Goal: Check status: Check status

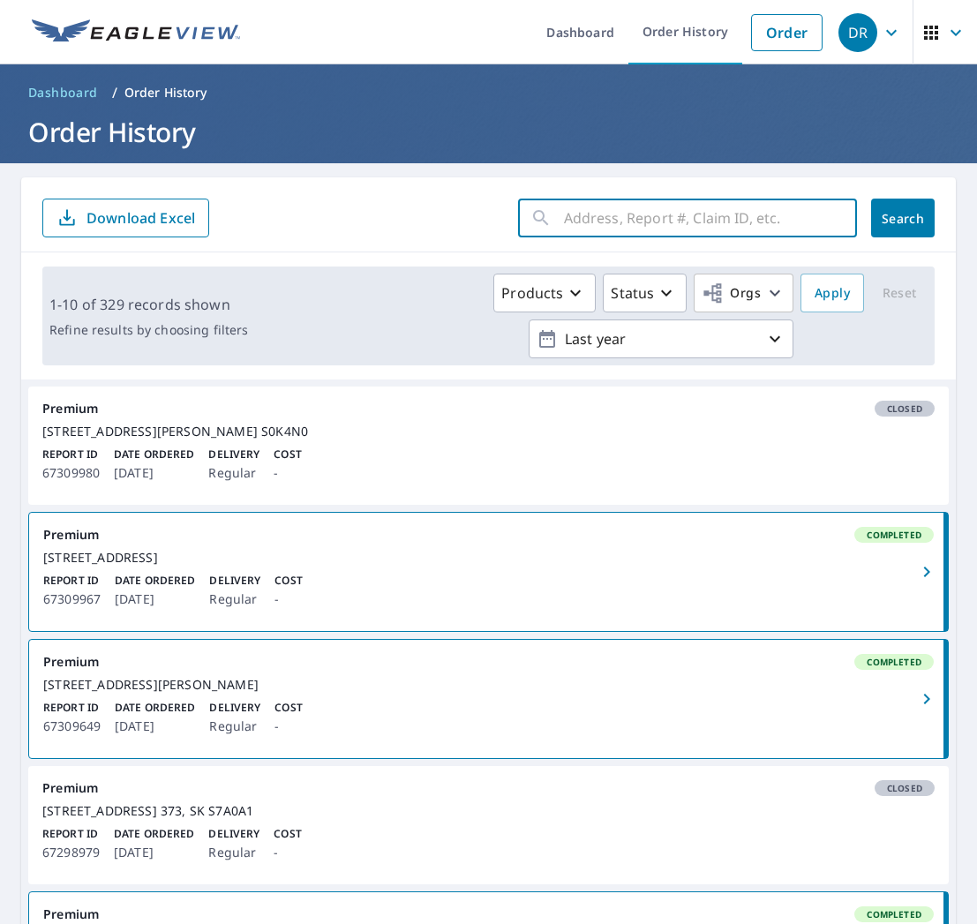
click at [626, 214] on input "text" at bounding box center [710, 217] width 293 height 49
type input "1014 whi"
click button "Search" at bounding box center [903, 218] width 64 height 39
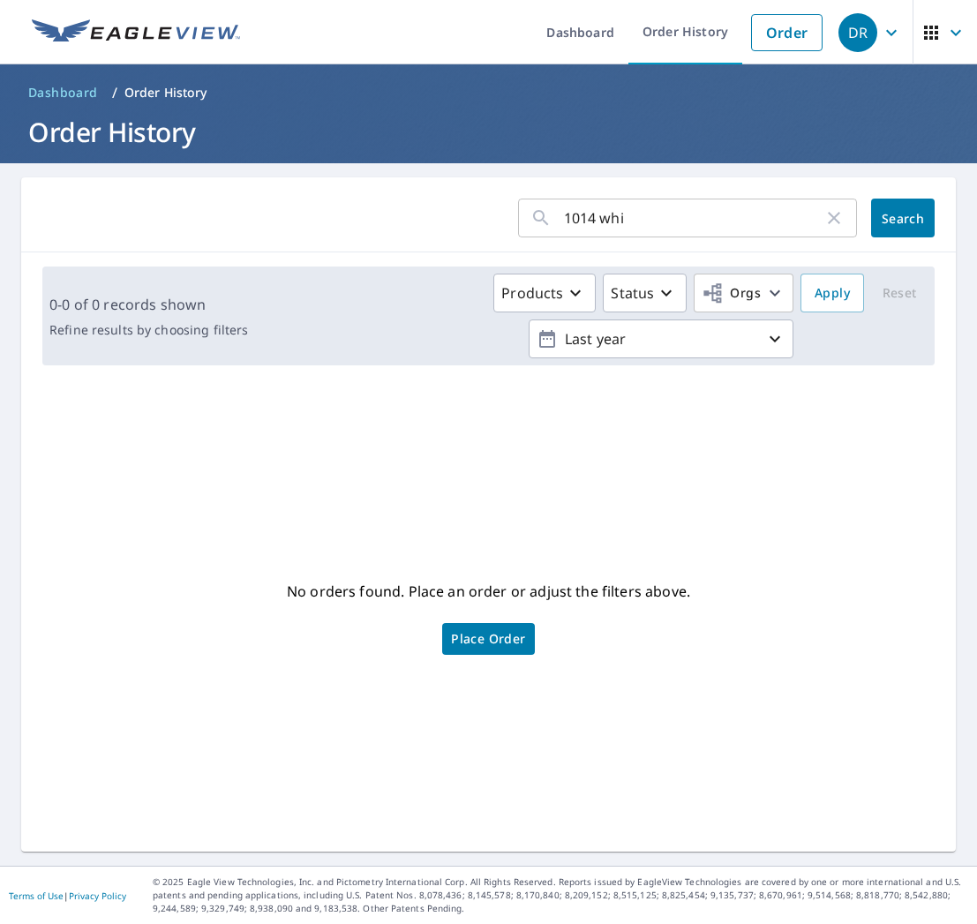
click at [644, 205] on input "1014 whi" at bounding box center [693, 217] width 259 height 49
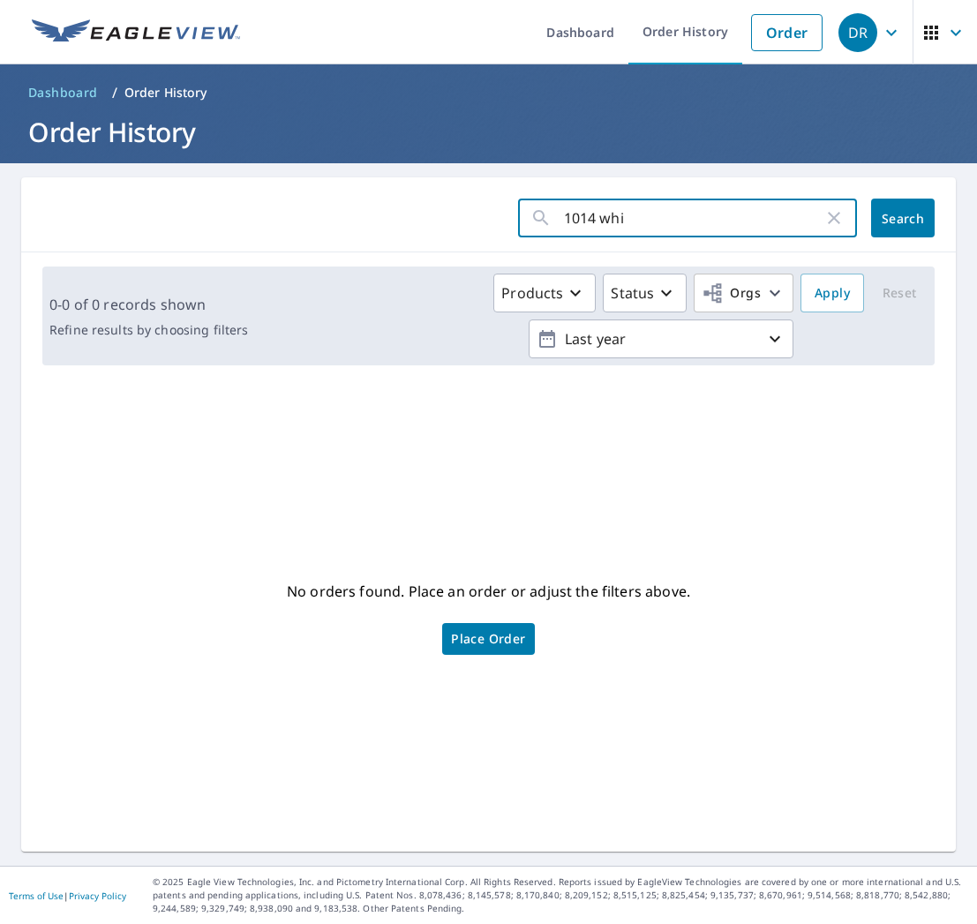
click at [644, 213] on input "1014 whi" at bounding box center [693, 217] width 259 height 49
type input "1014"
click button "Search" at bounding box center [903, 218] width 64 height 39
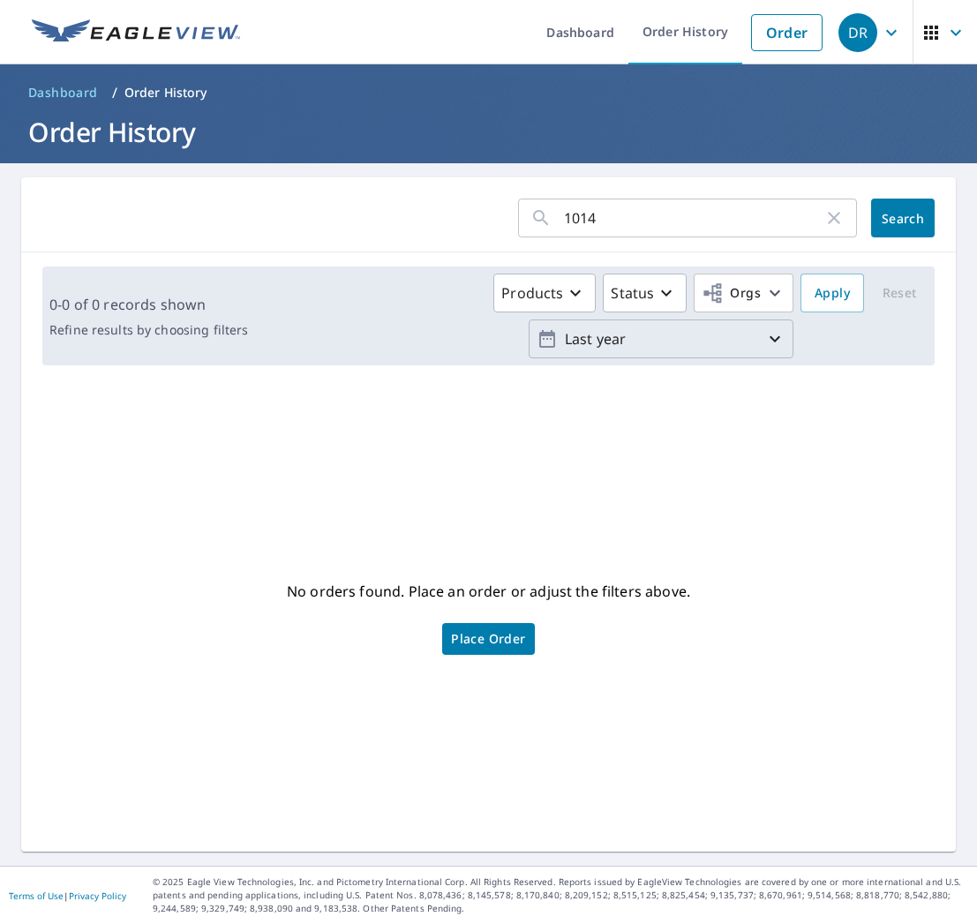
click at [672, 350] on p "Last year" at bounding box center [661, 339] width 206 height 31
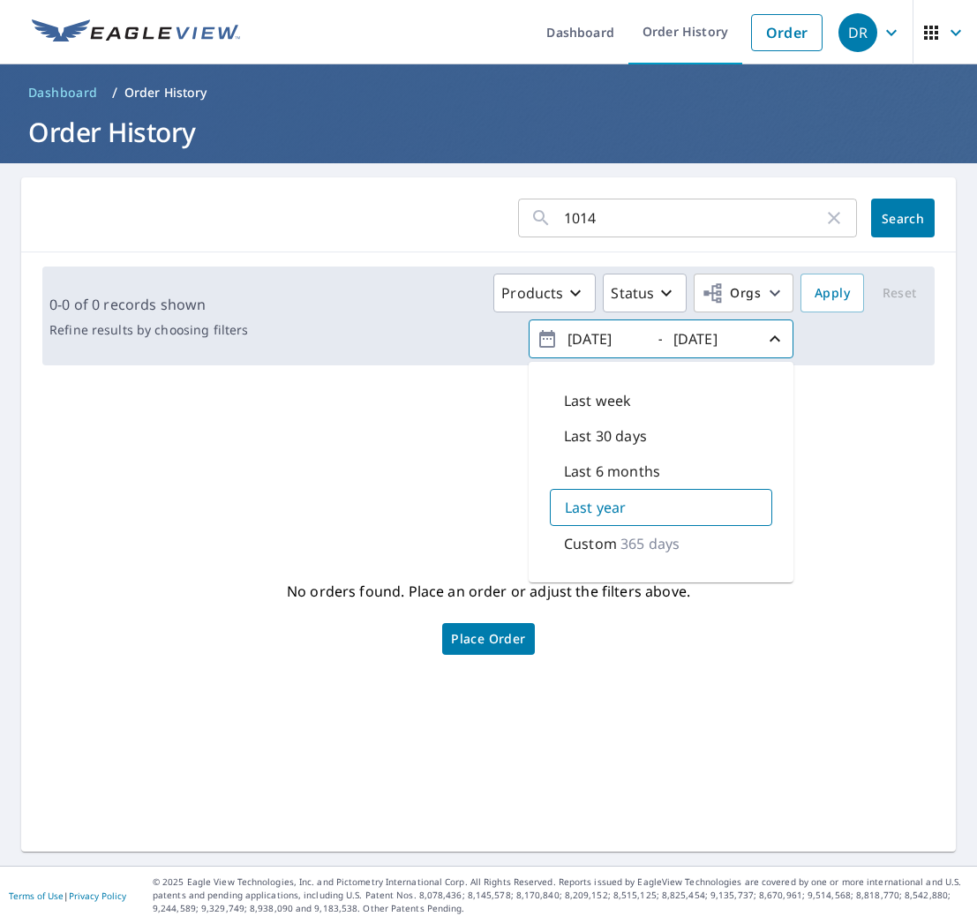
click at [609, 341] on input "[DATE]" at bounding box center [605, 339] width 86 height 28
click at [553, 336] on icon "button" at bounding box center [547, 339] width 16 height 18
click at [636, 344] on input "[DATE]" at bounding box center [605, 339] width 86 height 28
click at [623, 341] on input "[DATE]" at bounding box center [605, 339] width 86 height 28
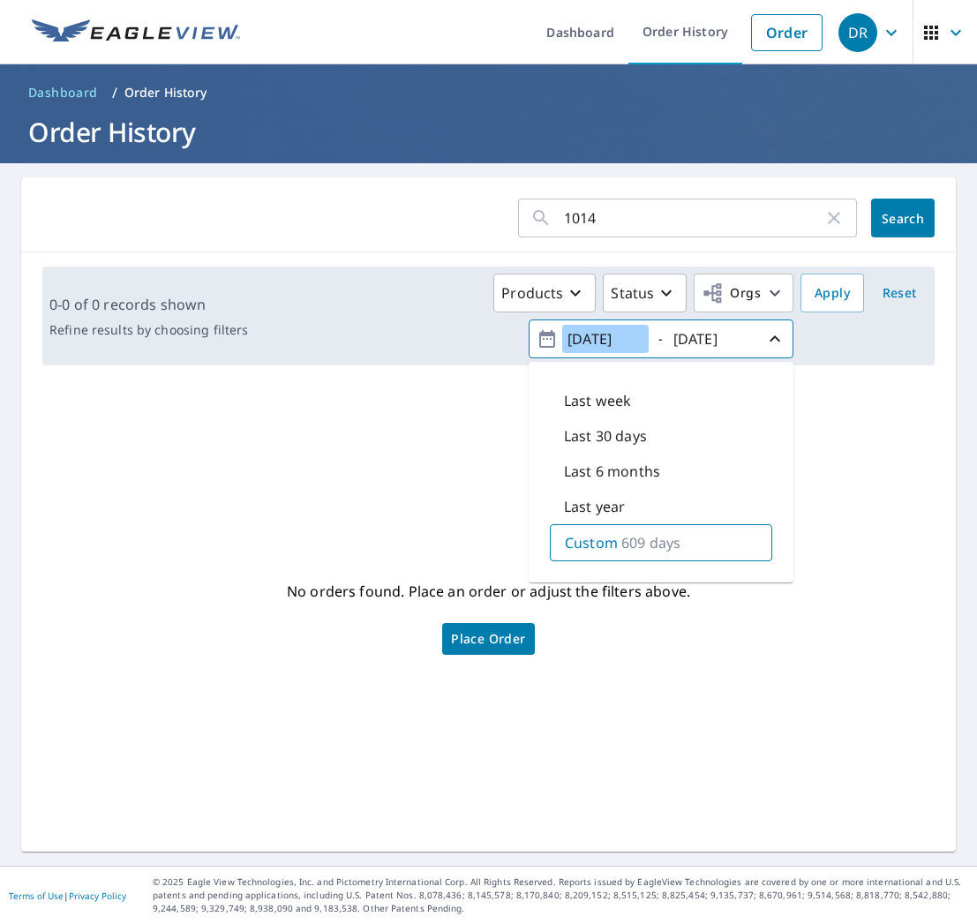
type input "[DATE]"
click at [744, 544] on div "Custom 609 days" at bounding box center [661, 542] width 222 height 37
click at [886, 473] on div "No orders found. Place an order or adjust the filters above. Place Order" at bounding box center [488, 616] width 906 height 444
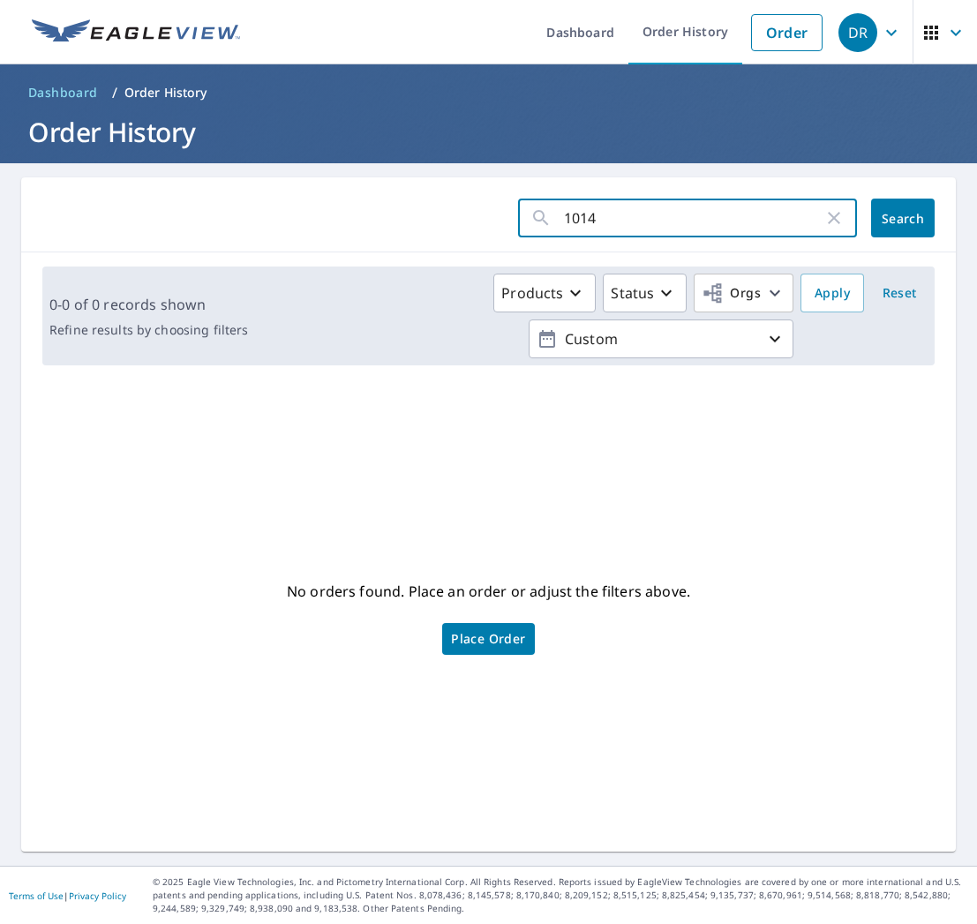
click at [635, 199] on input "1014" at bounding box center [693, 217] width 259 height 49
click at [643, 219] on input "1014" at bounding box center [693, 217] width 259 height 49
click button "Search" at bounding box center [903, 218] width 64 height 39
